Goal: Task Accomplishment & Management: Manage account settings

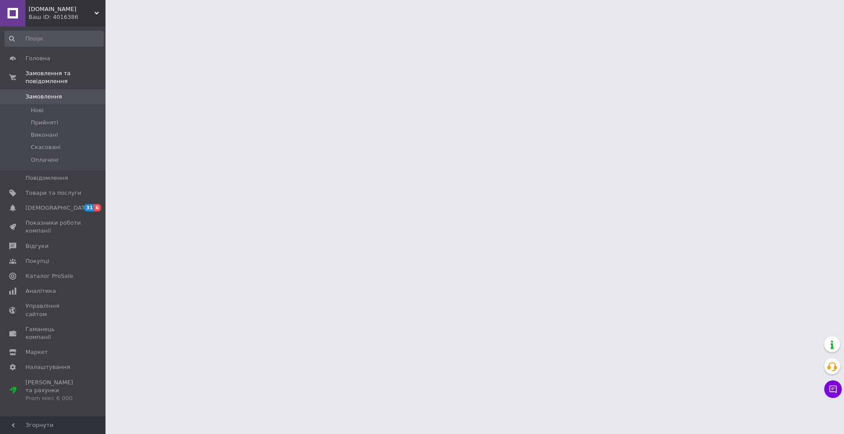
click at [61, 93] on span "Замовлення" at bounding box center [53, 97] width 56 height 8
click at [66, 93] on span "Замовлення" at bounding box center [53, 97] width 56 height 8
click at [42, 93] on span "Замовлення" at bounding box center [43, 97] width 36 height 8
click at [39, 93] on span "Замовлення" at bounding box center [43, 97] width 36 height 8
click at [47, 93] on span "Замовлення" at bounding box center [43, 97] width 36 height 8
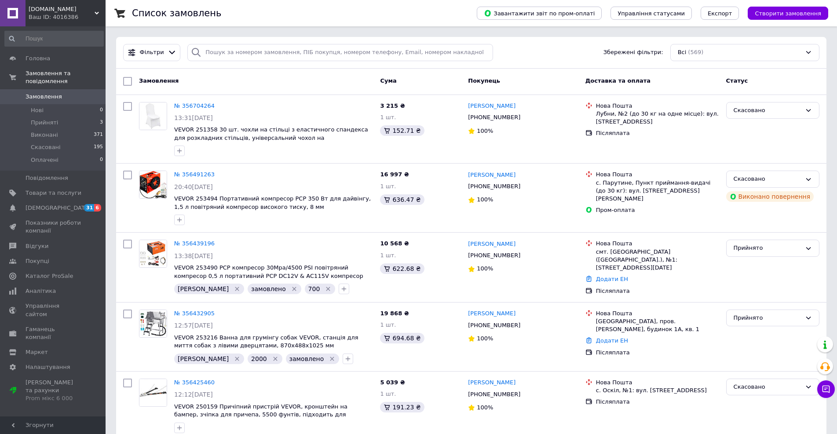
click at [51, 93] on span "Замовлення" at bounding box center [43, 97] width 36 height 8
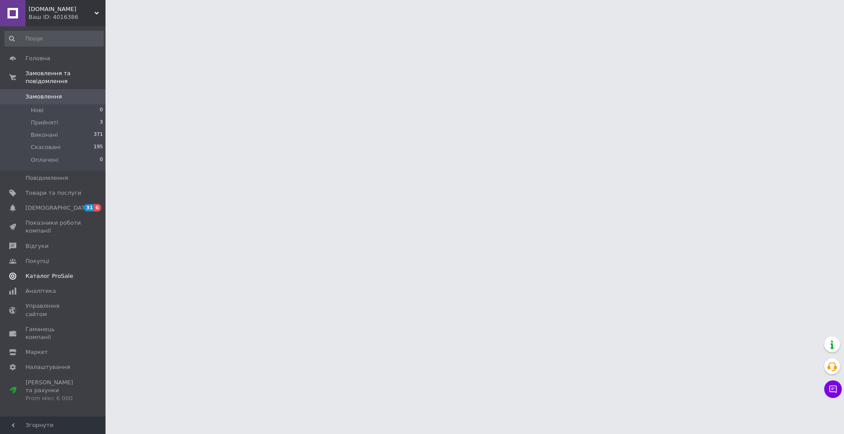
click at [57, 272] on span "Каталог ProSale" at bounding box center [48, 276] width 47 height 8
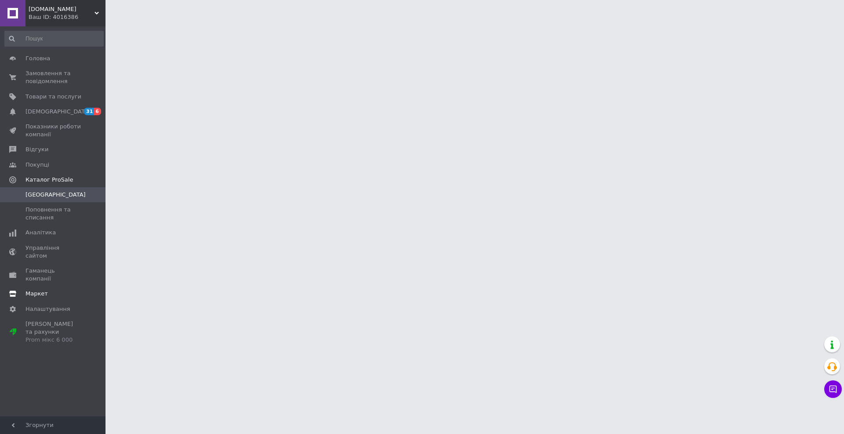
click at [51, 267] on span "Гаманець компанії" at bounding box center [53, 275] width 56 height 16
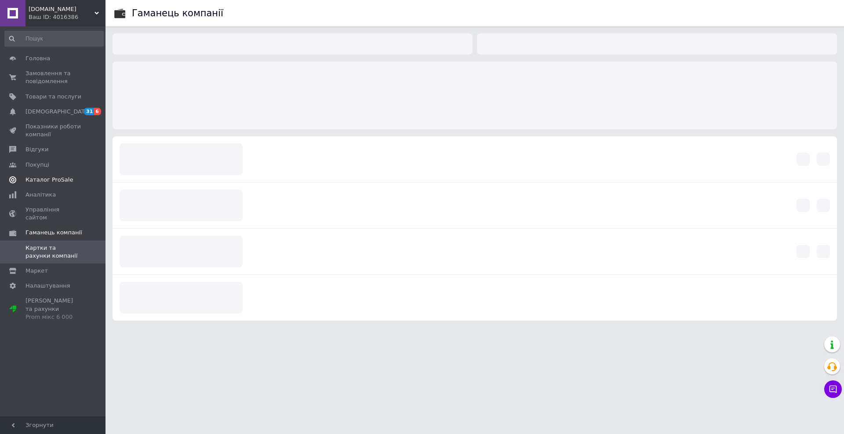
click at [50, 175] on link "Каталог ProSale" at bounding box center [54, 179] width 108 height 15
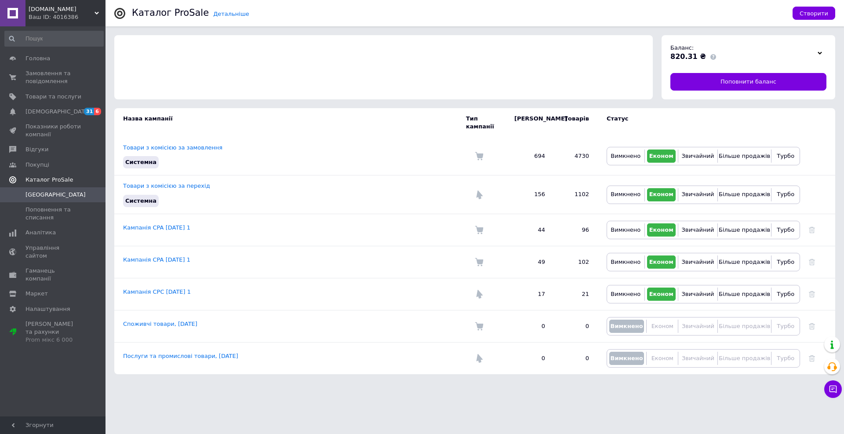
click at [52, 178] on span "Каталог ProSale" at bounding box center [48, 180] width 47 height 8
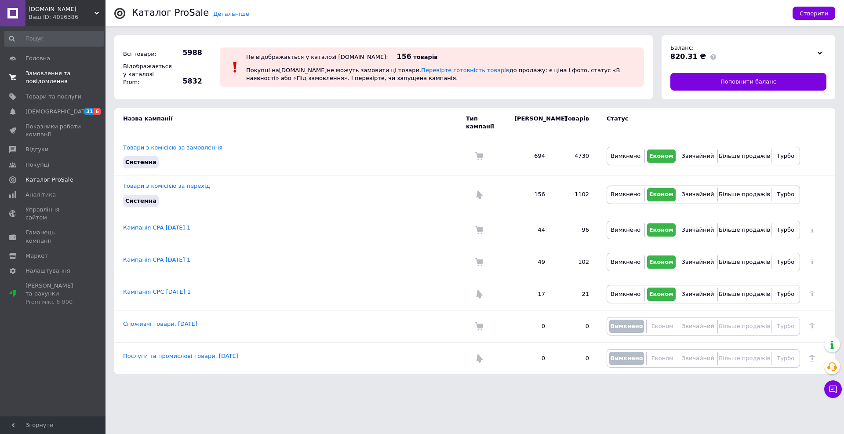
click at [40, 77] on span "Замовлення та повідомлення" at bounding box center [53, 77] width 56 height 16
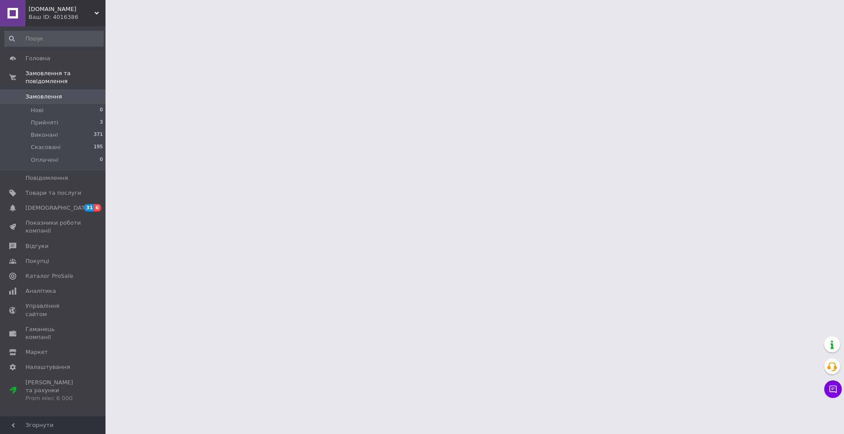
click at [48, 93] on span "Замовлення" at bounding box center [43, 97] width 36 height 8
click at [66, 89] on link "Замовлення 0" at bounding box center [54, 96] width 108 height 15
